Goal: Check status: Check status

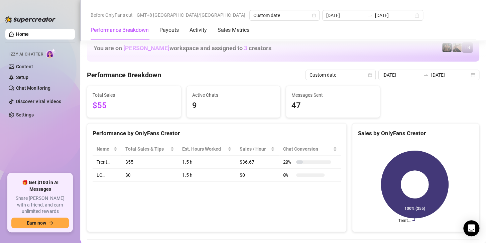
scroll to position [835, 0]
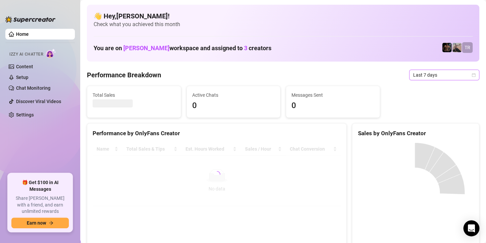
click at [438, 72] on span "Last 7 days" at bounding box center [444, 75] width 62 height 10
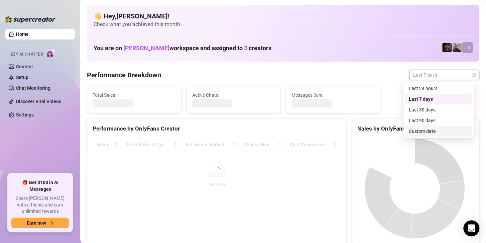
click at [418, 129] on div "Custom date" at bounding box center [438, 130] width 59 height 7
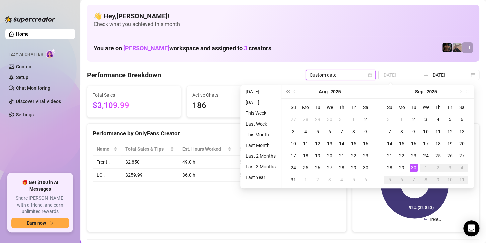
type input "[DATE]"
click at [415, 165] on div "30" at bounding box center [414, 167] width 8 height 8
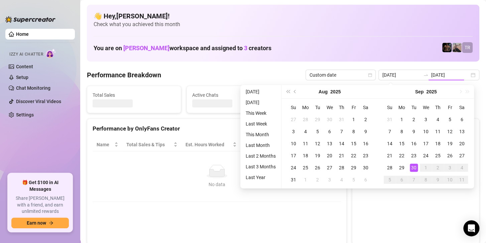
type input "[DATE]"
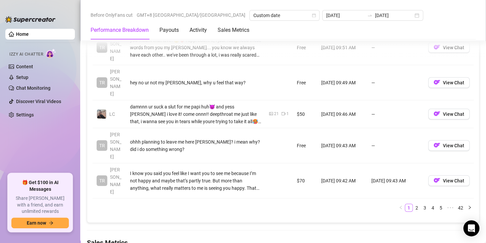
scroll to position [835, 0]
